Goal: Task Accomplishment & Management: Manage account settings

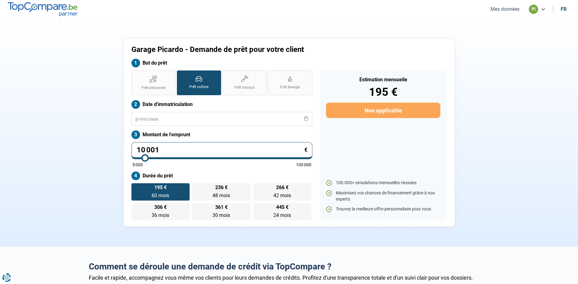
drag, startPoint x: 503, startPoint y: 5, endPoint x: 504, endPoint y: 12, distance: 6.9
click at [503, 8] on nav "Mes données pi fr" at bounding box center [289, 9] width 578 height 19
click at [505, 11] on button "Mes données" at bounding box center [505, 9] width 33 height 6
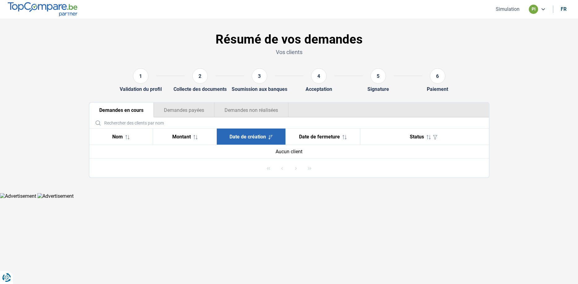
click at [182, 110] on button "Demandes payées" at bounding box center [184, 110] width 61 height 15
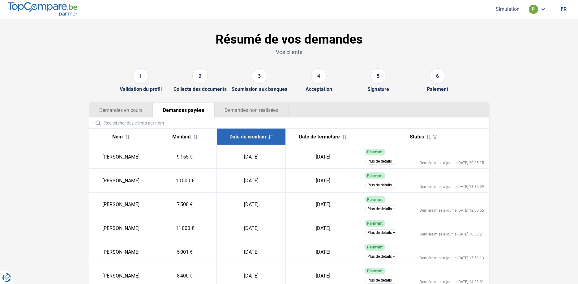
click at [253, 111] on button "Demandes non réalisées" at bounding box center [251, 110] width 74 height 15
